Goal: Task Accomplishment & Management: Manage account settings

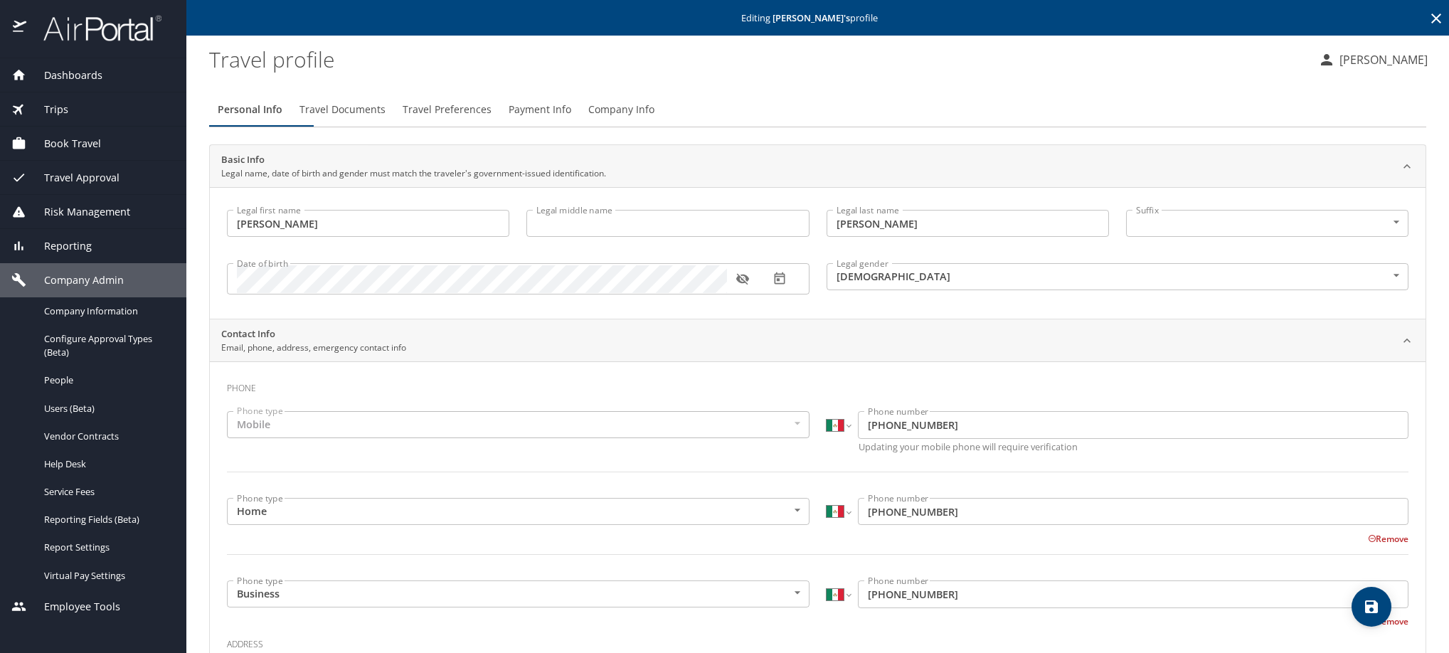
select select "MX"
select select "US"
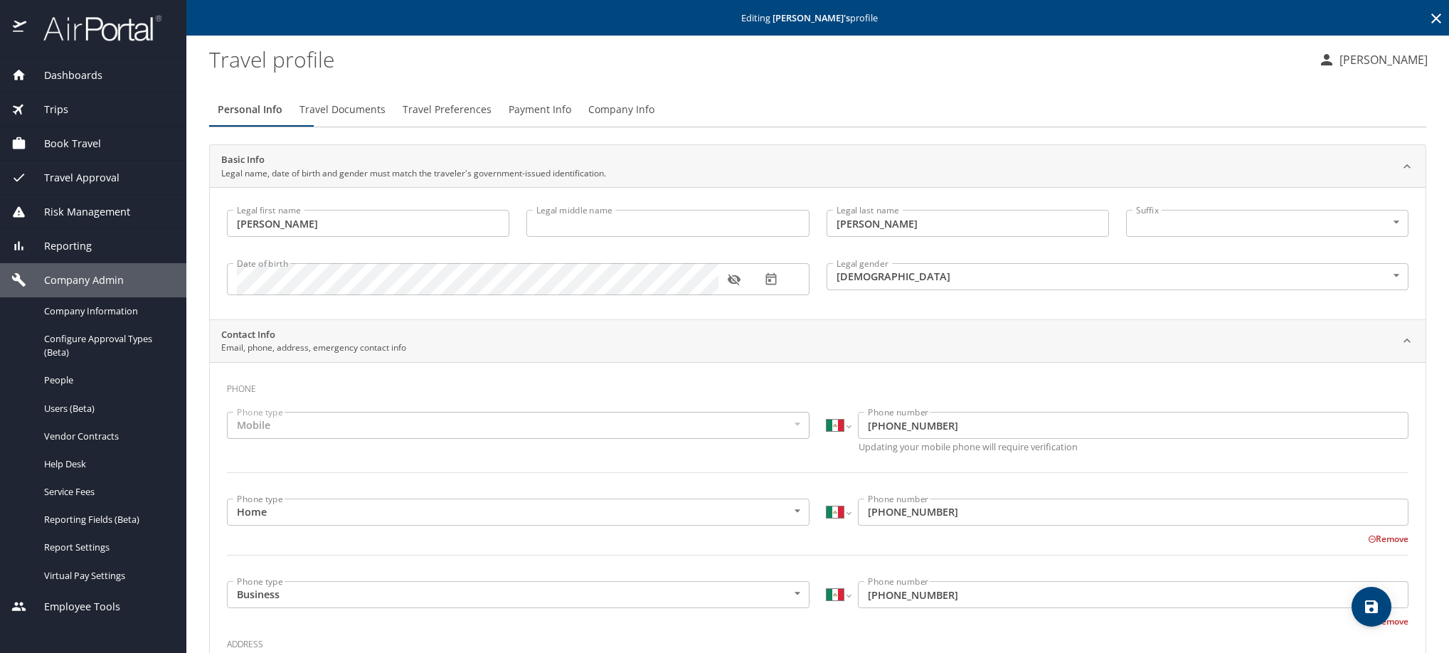
click at [492, 119] on span "Travel Preferences" at bounding box center [447, 110] width 89 height 18
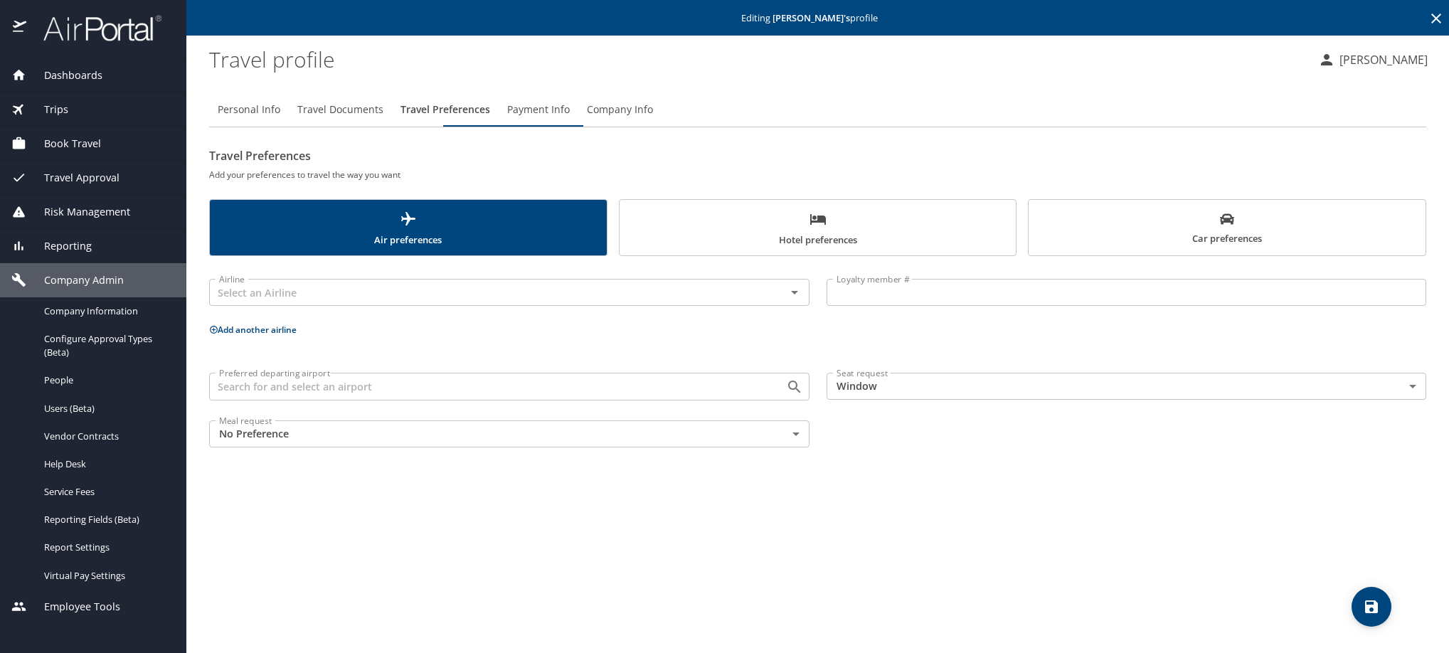
click at [1431, 19] on icon at bounding box center [1436, 19] width 10 height 10
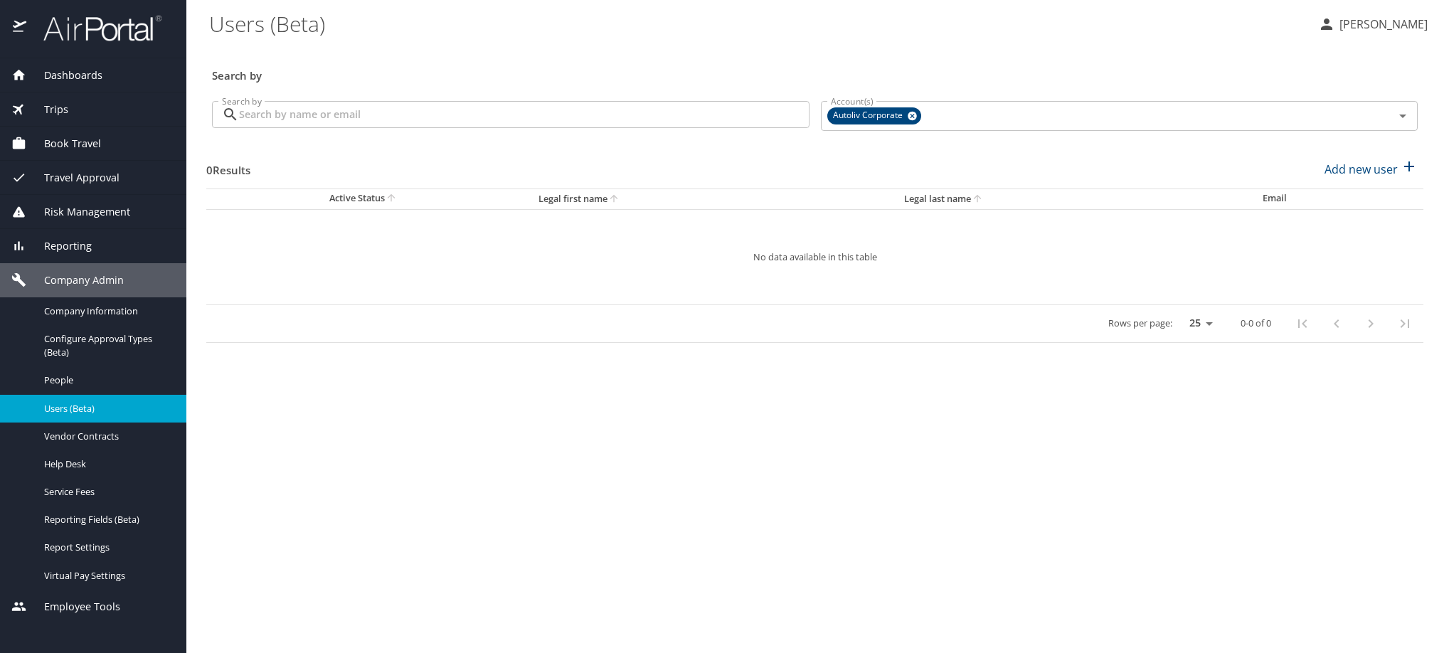
click at [332, 128] on input "Search by" at bounding box center [524, 114] width 571 height 27
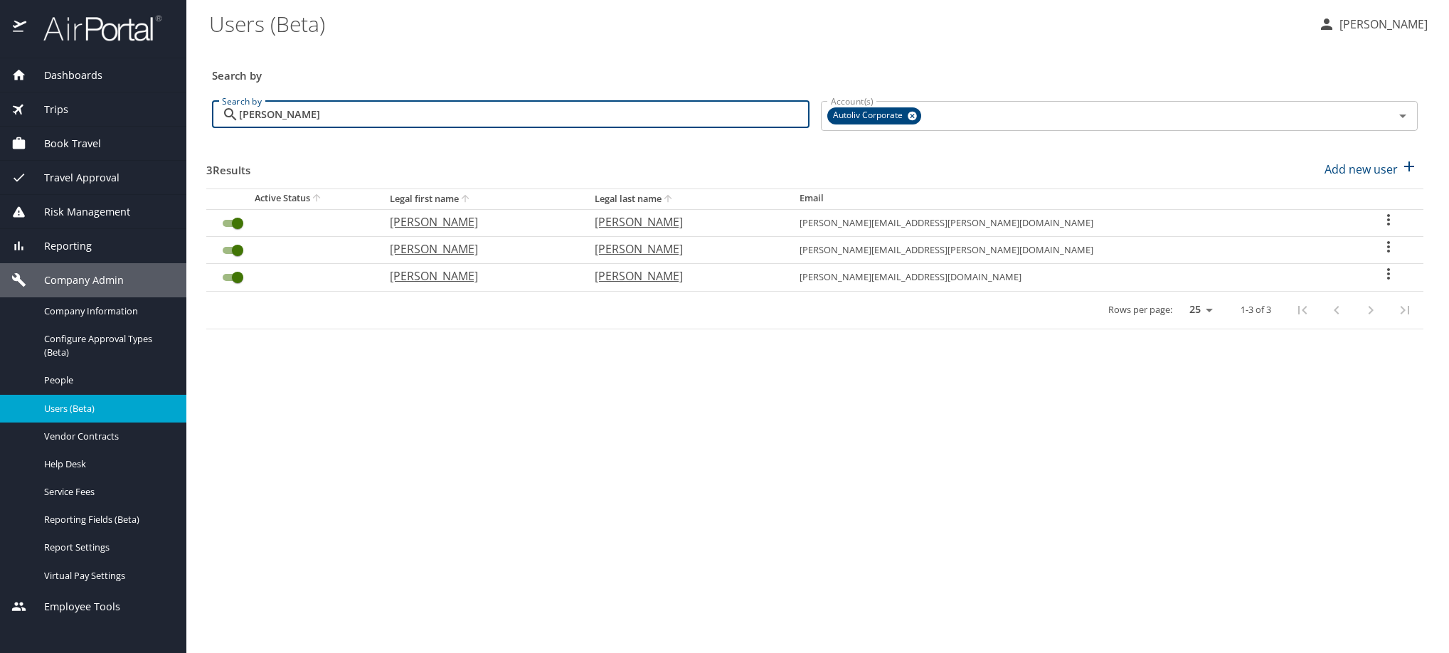
type input "[PERSON_NAME]"
click at [1380, 282] on icon "User Search Table" at bounding box center [1388, 273] width 17 height 17
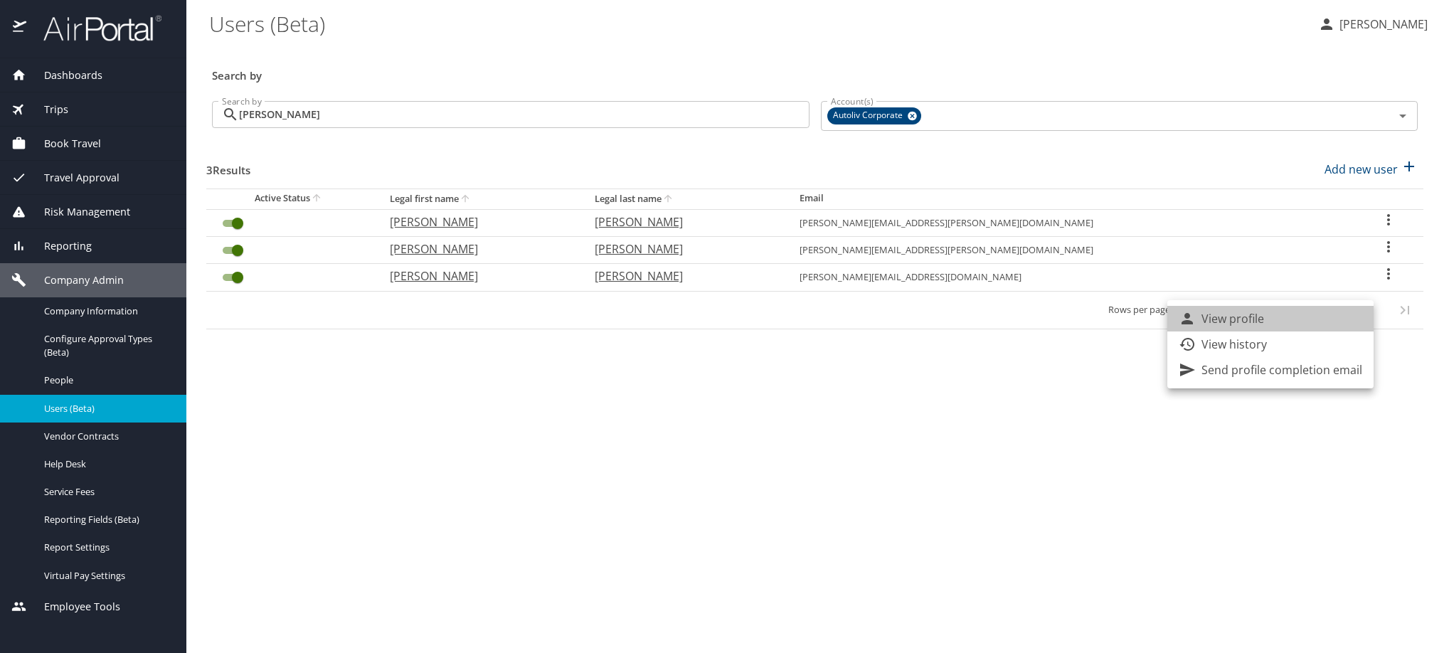
click at [1296, 329] on li "View profile" at bounding box center [1270, 319] width 206 height 26
select select "US"
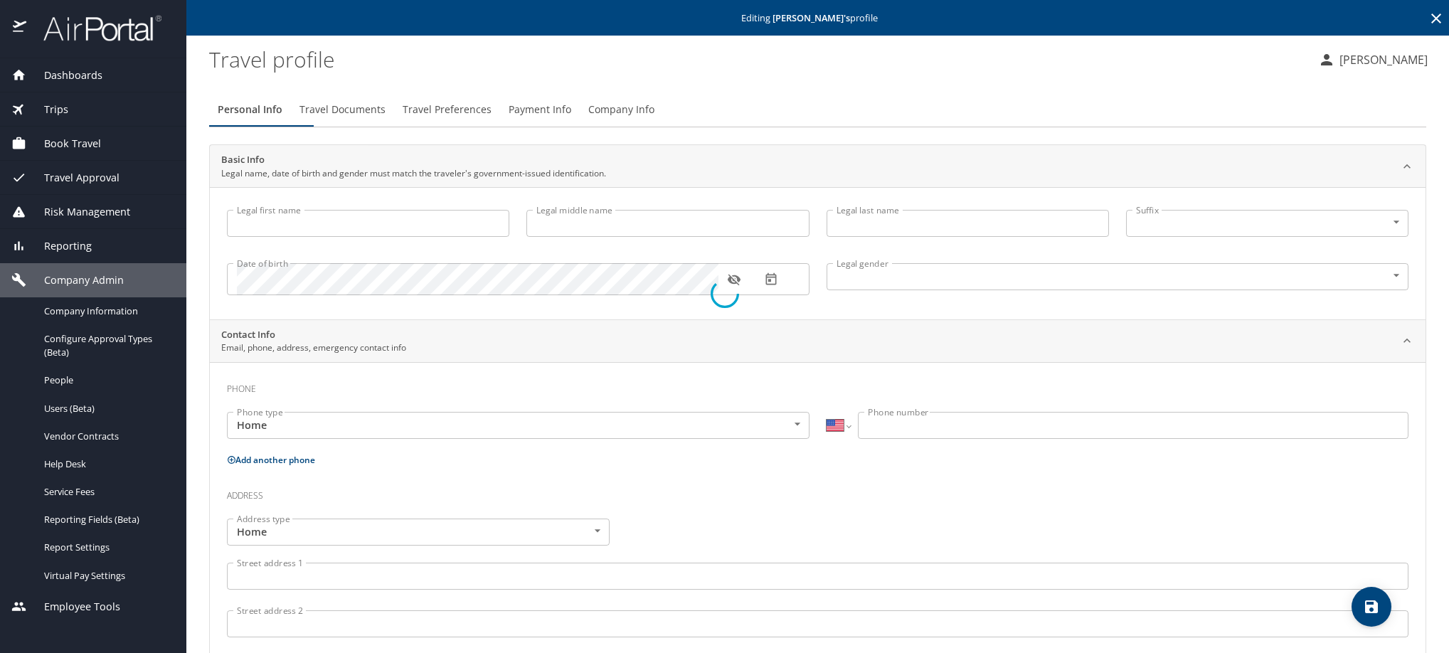
type input "[PERSON_NAME]"
type input "[DEMOGRAPHIC_DATA]"
select select "MX"
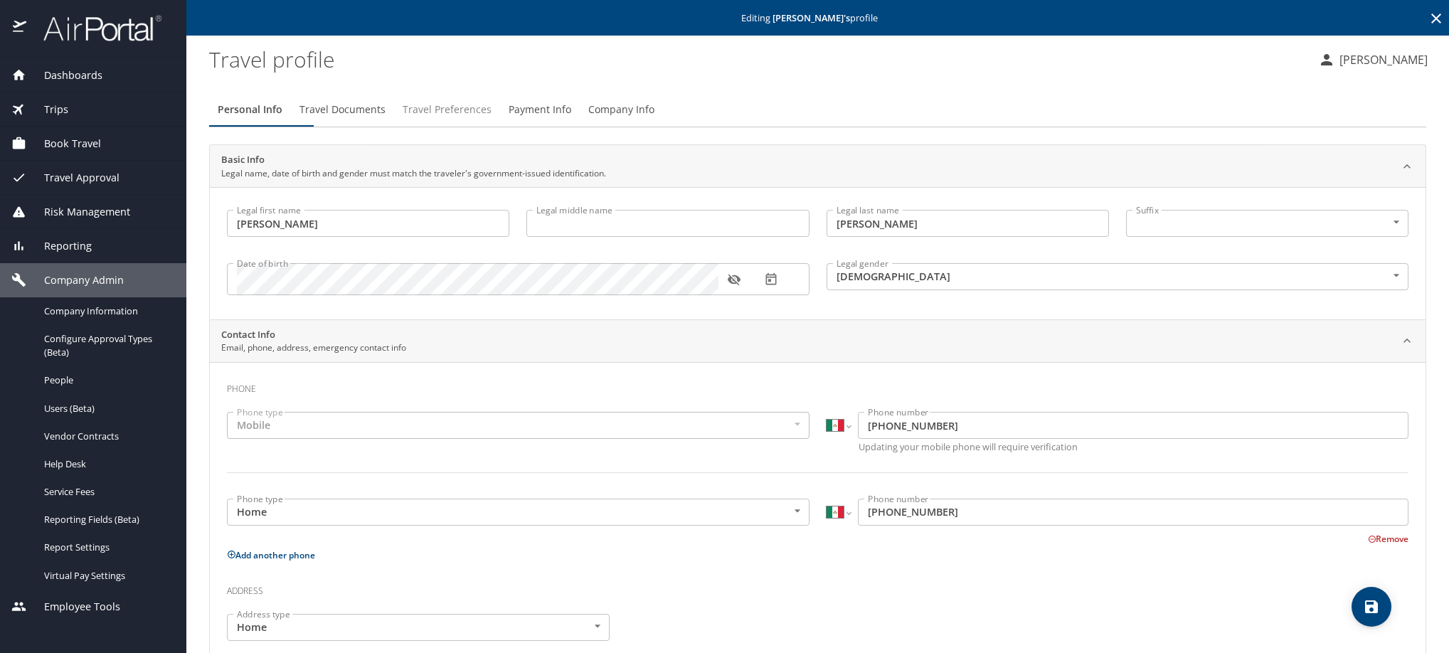
click at [492, 119] on span "Travel Preferences" at bounding box center [447, 110] width 89 height 18
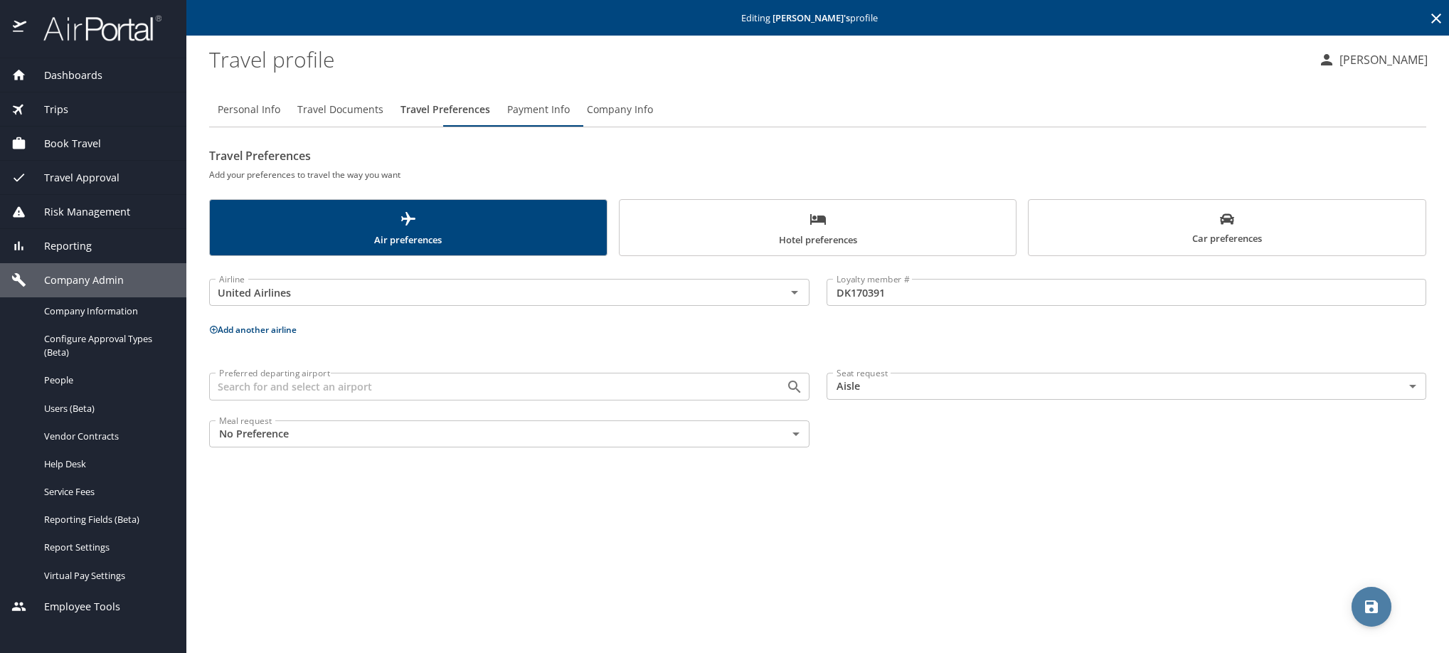
click at [1377, 606] on icon "save" at bounding box center [1371, 606] width 13 height 13
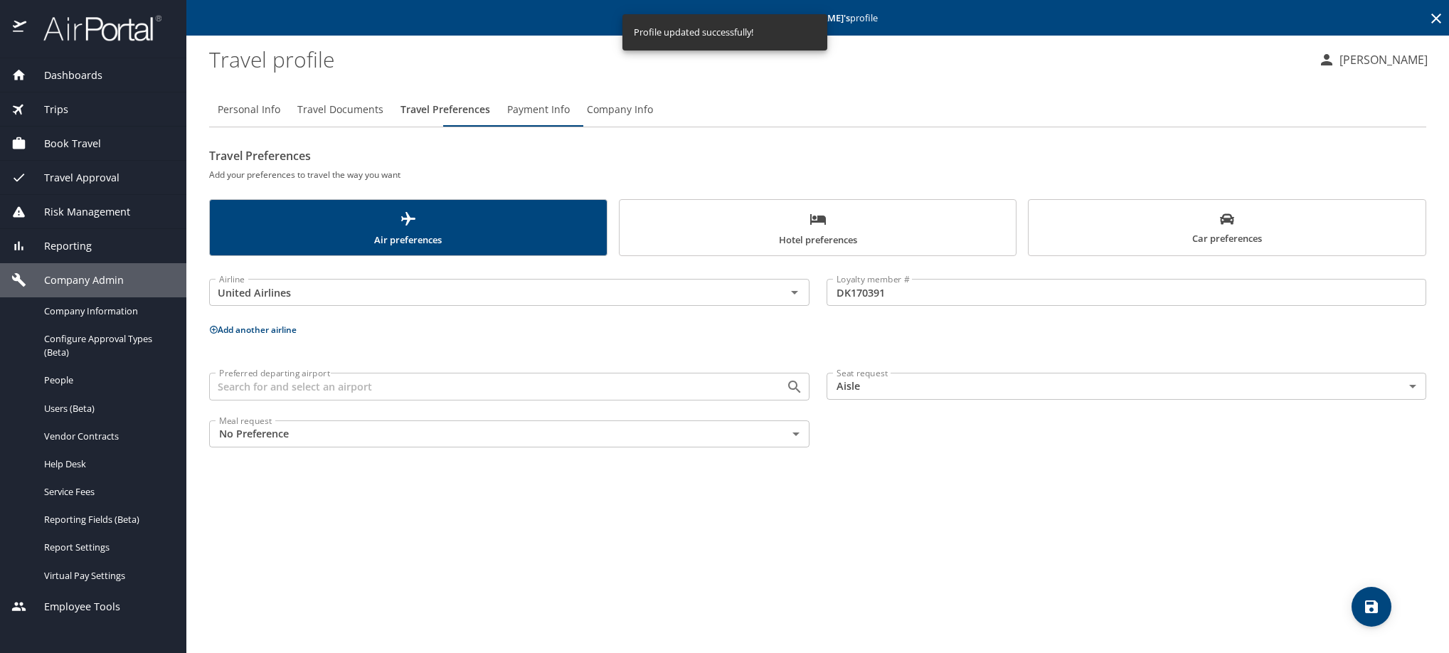
click at [775, 248] on span "Hotel preferences" at bounding box center [818, 230] width 380 height 38
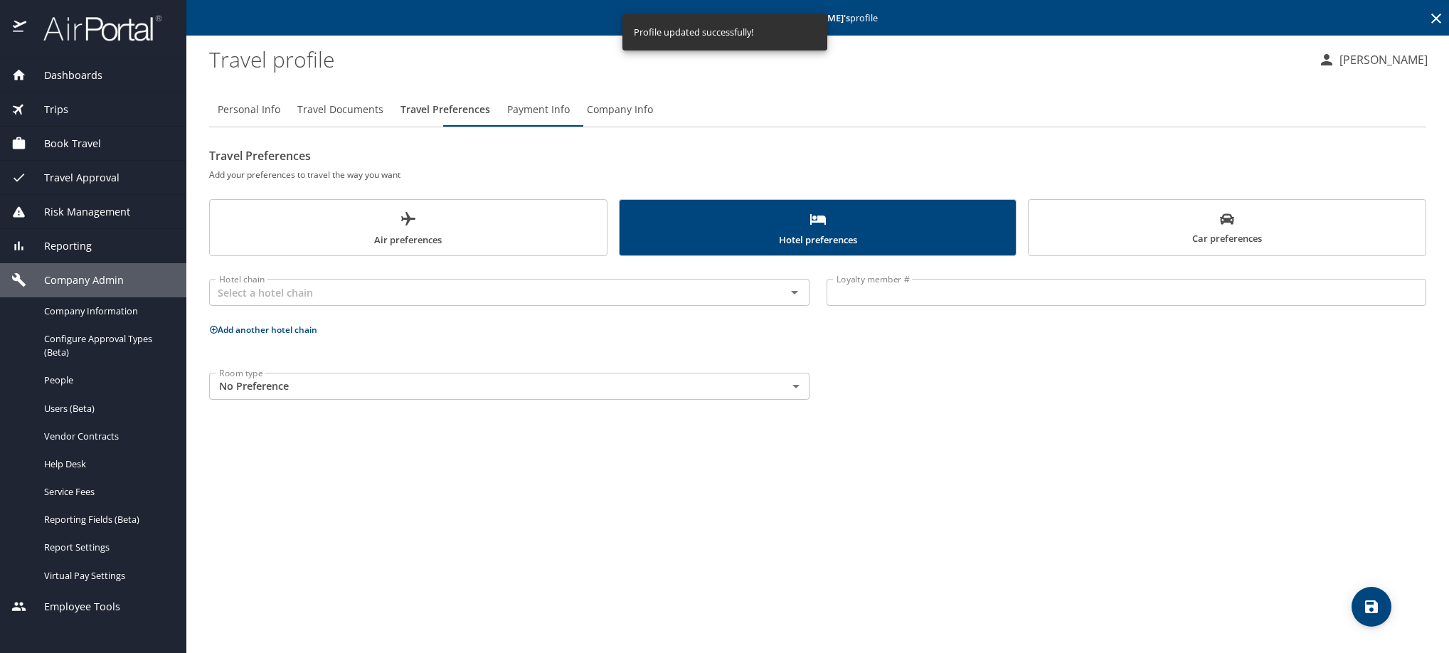
click at [1432, 23] on icon at bounding box center [1436, 19] width 10 height 10
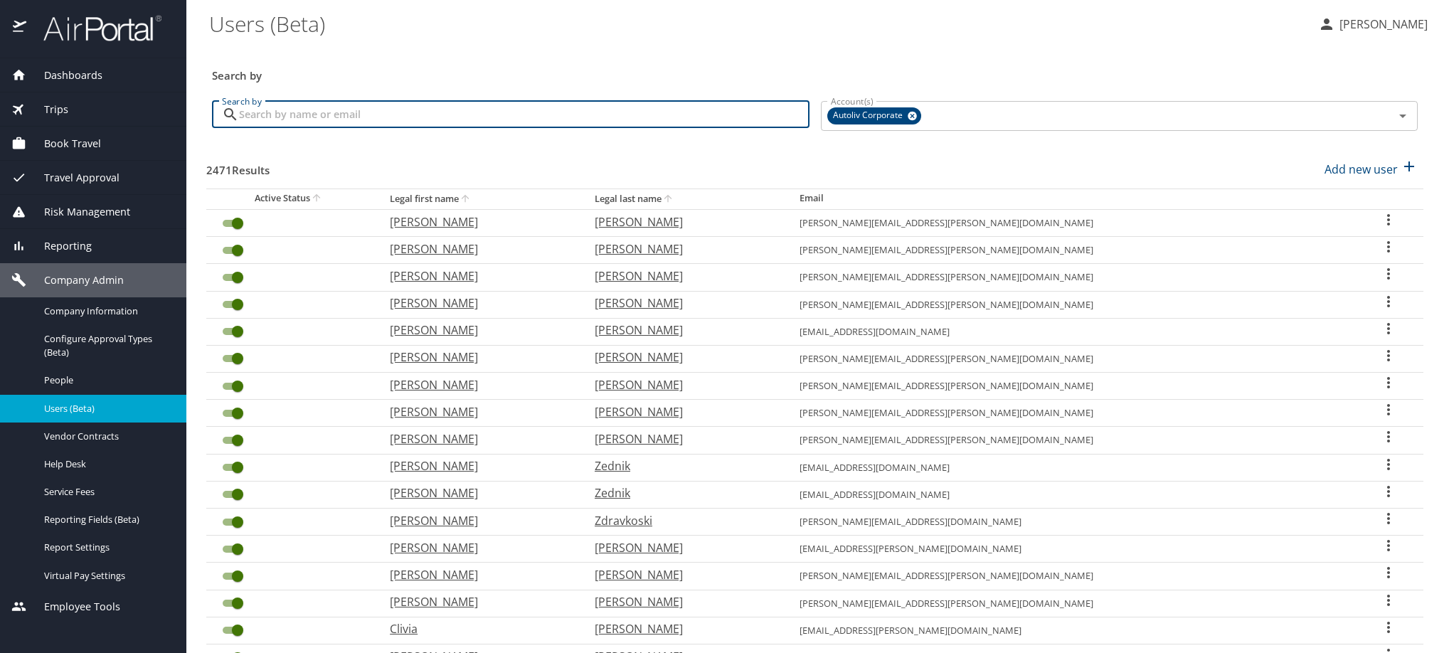
click at [378, 122] on input "Search by" at bounding box center [524, 114] width 571 height 27
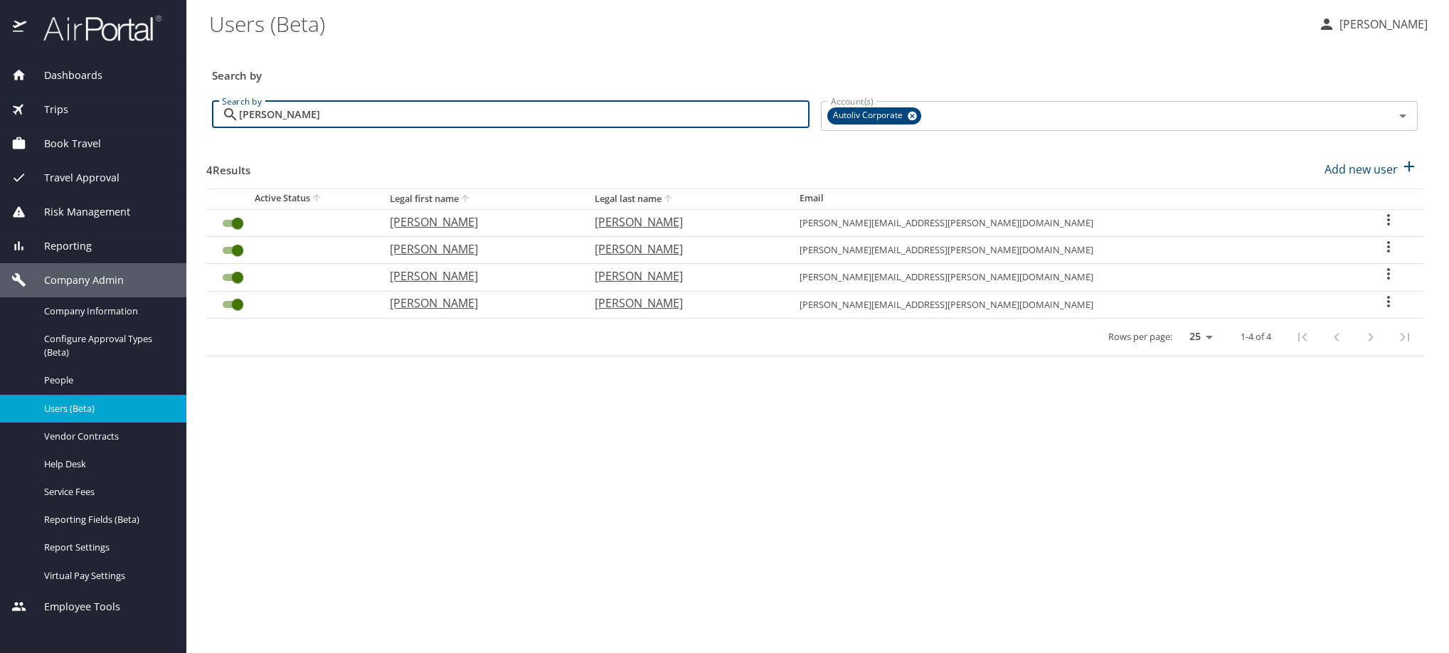
type input "[PERSON_NAME]"
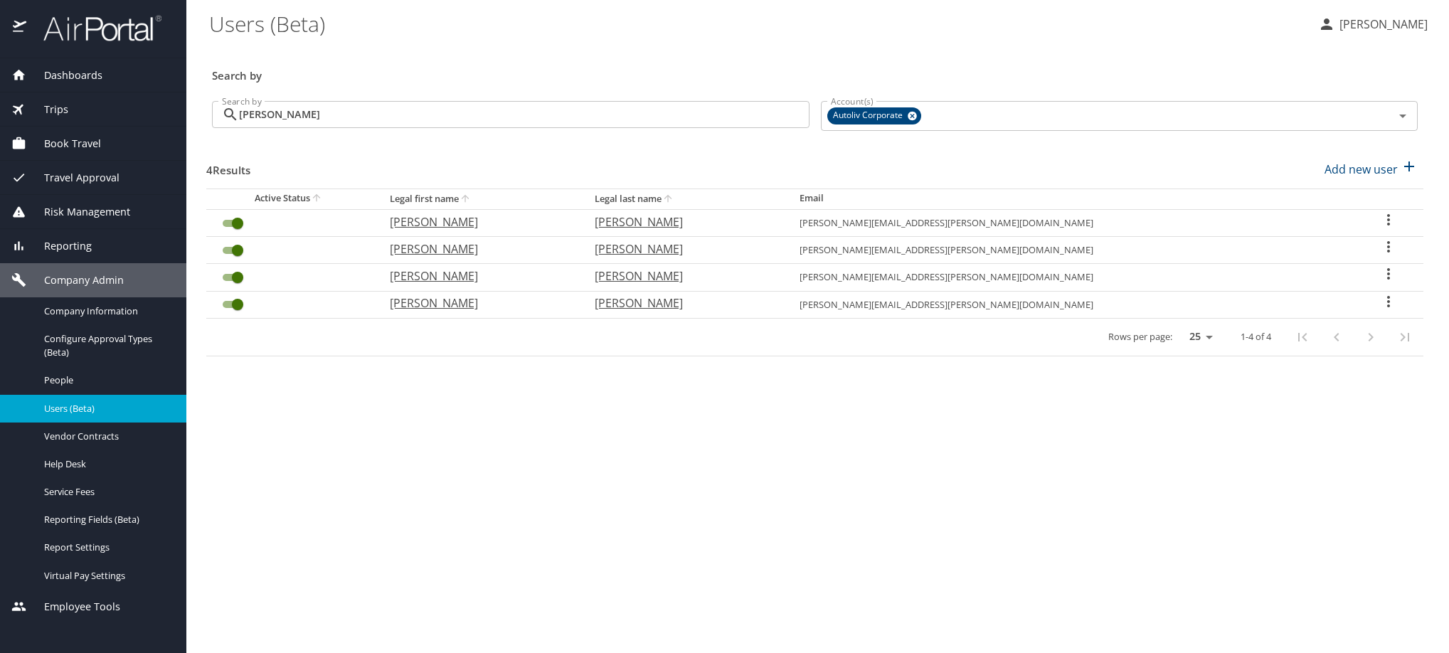
click at [1385, 228] on icon "User Search Table" at bounding box center [1388, 219] width 17 height 17
click at [1341, 252] on li "View profile" at bounding box center [1270, 249] width 206 height 26
select select "US"
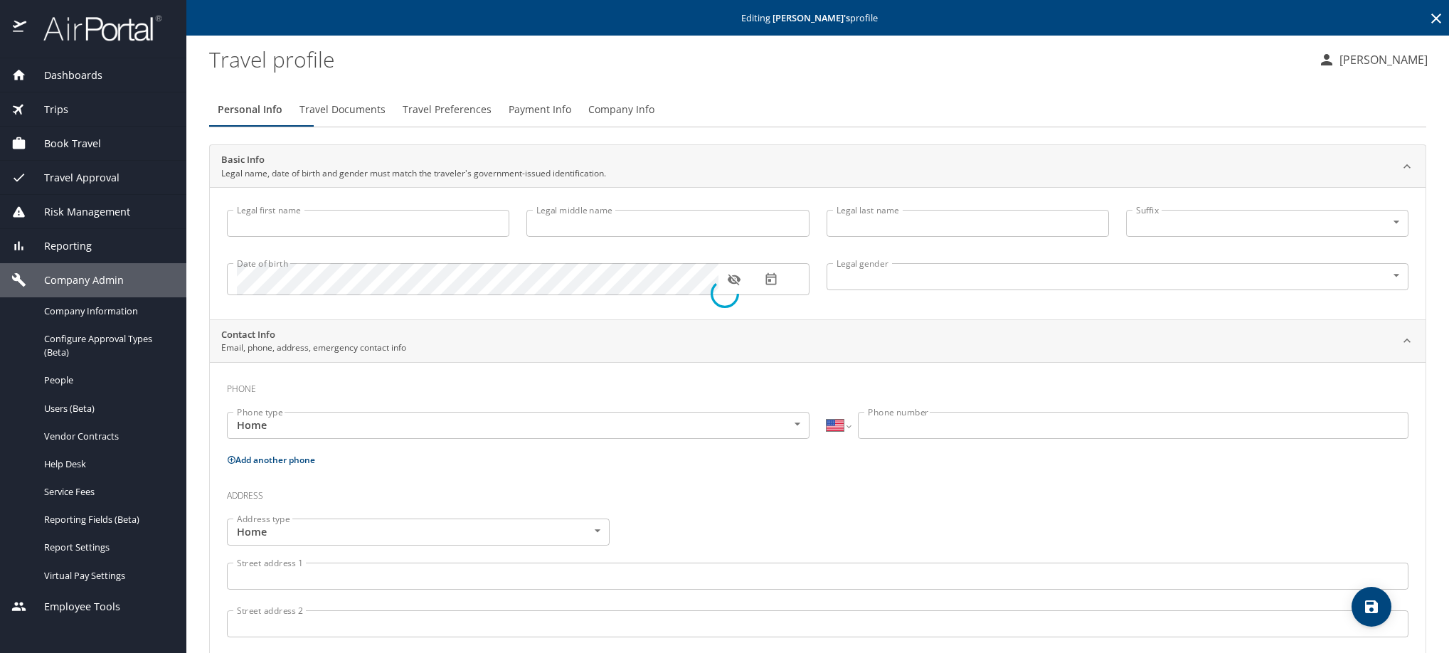
type input "[PERSON_NAME]"
type input "[DEMOGRAPHIC_DATA]"
select select "MX"
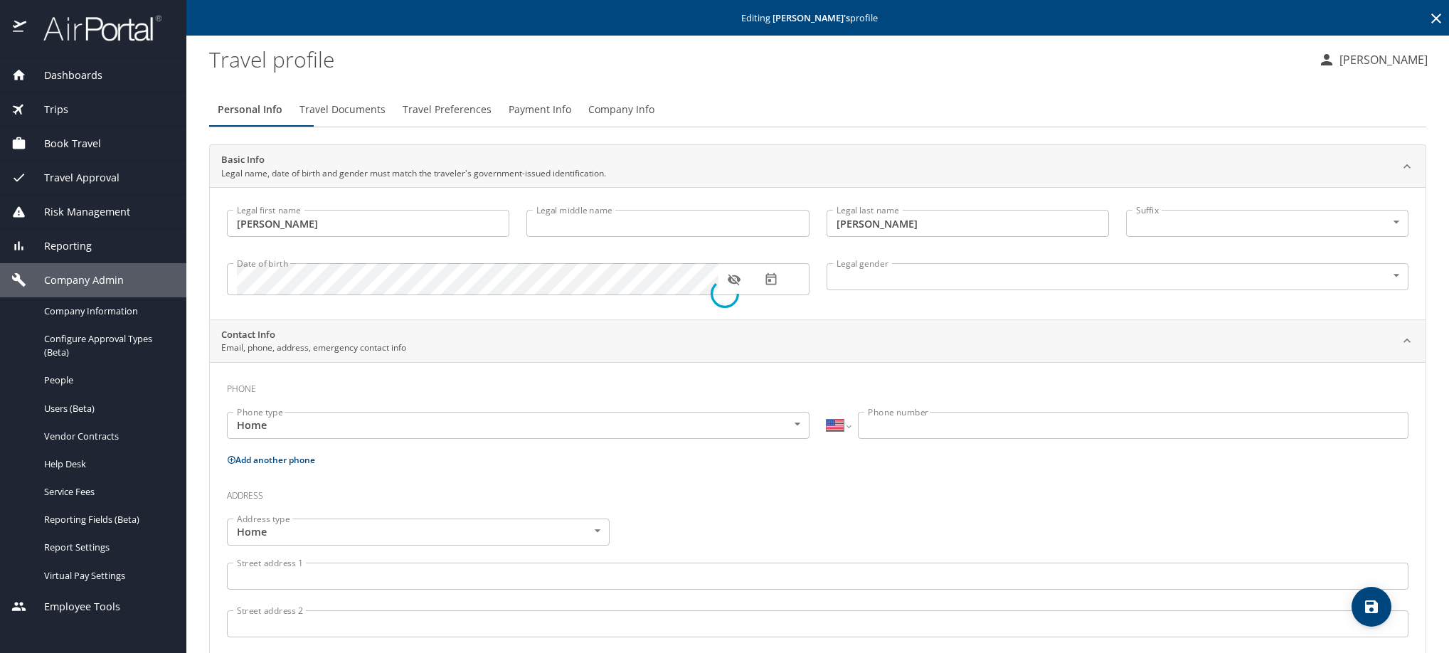
select select "MX"
